Goal: Transaction & Acquisition: Purchase product/service

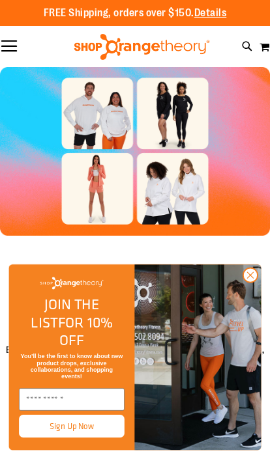
click at [258, 283] on img "FLYOUT Form" at bounding box center [197, 357] width 126 height 186
click at [256, 283] on img "FLYOUT Form" at bounding box center [197, 357] width 126 height 186
click at [251, 283] on circle "Close dialog" at bounding box center [250, 275] width 14 height 14
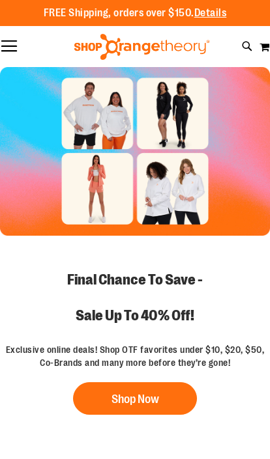
click at [251, 288] on div "Close dialog JOIN THE LIST FOR 10% OFF You’ll be the first to know about new pr…" at bounding box center [135, 357] width 270 height 203
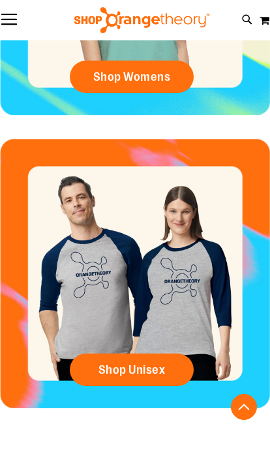
scroll to position [741, 0]
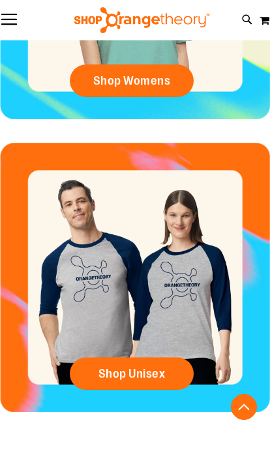
click at [159, 74] on span "Shop Womens" at bounding box center [131, 81] width 77 height 14
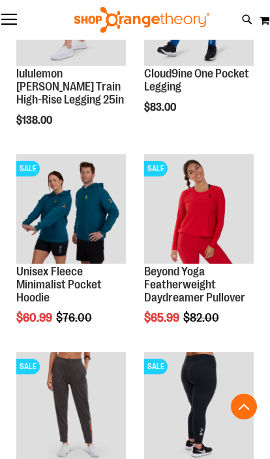
scroll to position [701, 0]
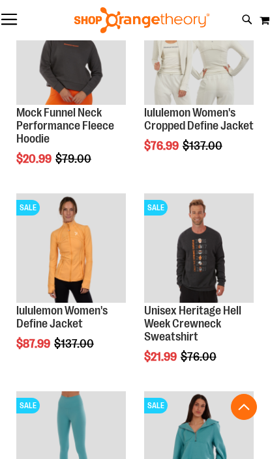
scroll to position [2086, 0]
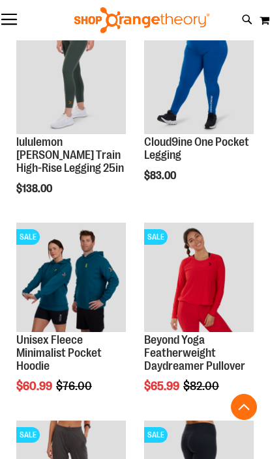
scroll to position [592, 0]
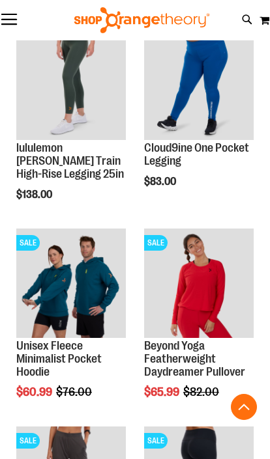
click at [102, 345] on link "Unisex Fleece Minimalist Pocket Hoodie" at bounding box center [58, 358] width 85 height 39
